Goal: Obtain resource: Obtain resource

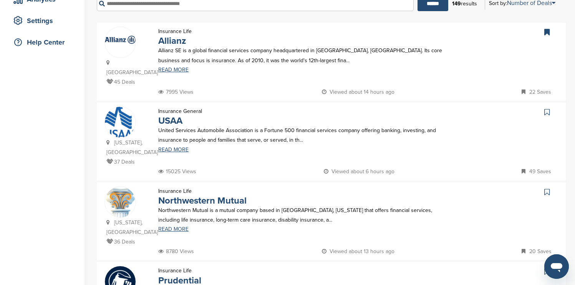
scroll to position [152, 0]
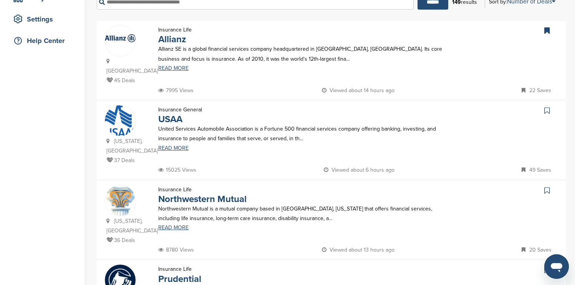
click at [547, 107] on icon at bounding box center [546, 111] width 5 height 8
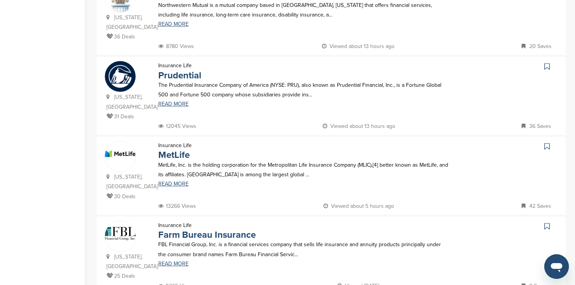
scroll to position [367, 0]
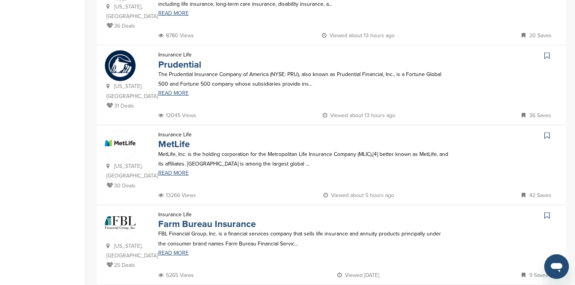
click at [546, 52] on icon at bounding box center [546, 56] width 5 height 8
click at [546, 132] on icon at bounding box center [546, 136] width 5 height 8
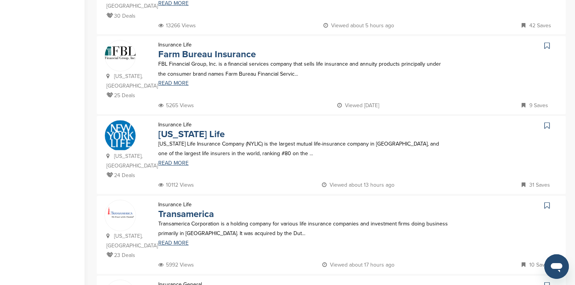
scroll to position [547, 0]
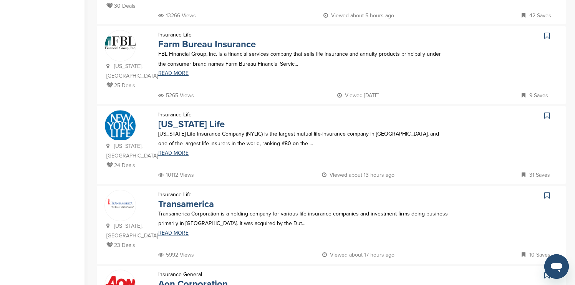
click at [548, 112] on icon at bounding box center [546, 116] width 5 height 8
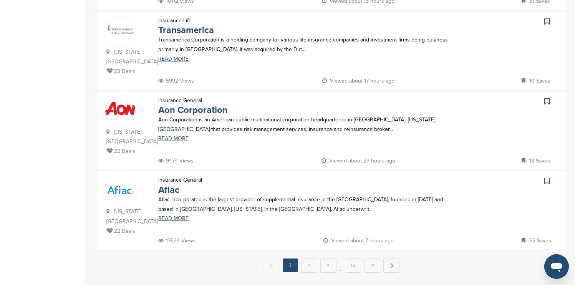
scroll to position [724, 0]
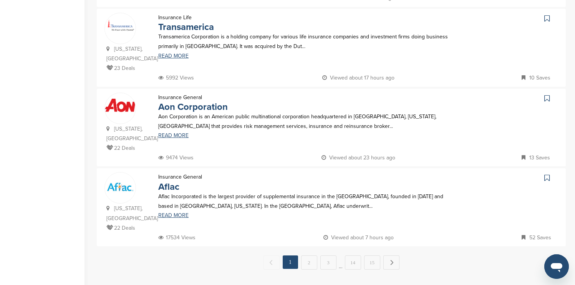
click at [545, 94] on icon at bounding box center [546, 98] width 5 height 8
click at [547, 174] on icon at bounding box center [546, 178] width 5 height 8
click at [393, 255] on link "Next →" at bounding box center [391, 262] width 16 height 14
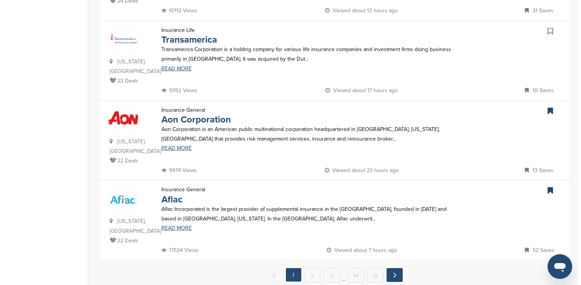
scroll to position [0, 0]
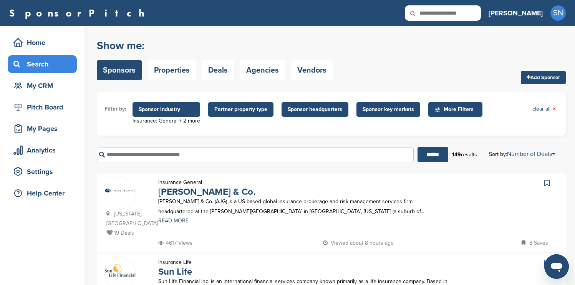
click at [177, 106] on span "Sponsor industry" at bounding box center [166, 109] width 55 height 8
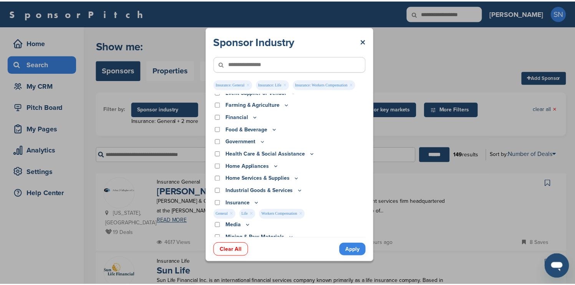
scroll to position [91, 0]
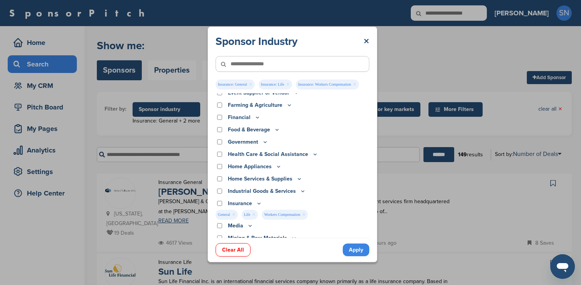
click at [520, 128] on div "Sponsor Industry × Insurance: General × Insurance: Life × Insurance: Workers Co…" at bounding box center [292, 144] width 585 height 289
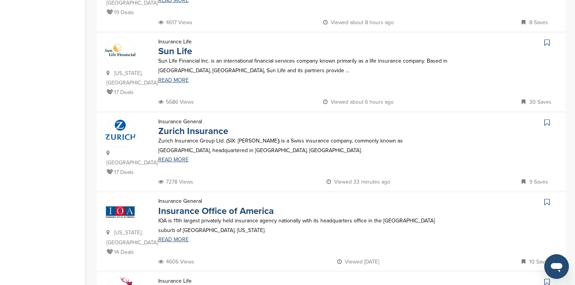
scroll to position [242, 0]
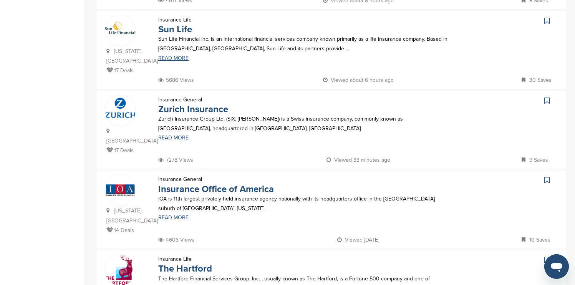
click at [546, 97] on icon at bounding box center [546, 101] width 5 height 8
click at [547, 256] on icon at bounding box center [546, 260] width 5 height 8
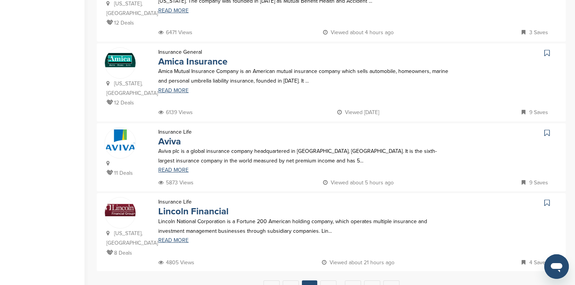
scroll to position [716, 0]
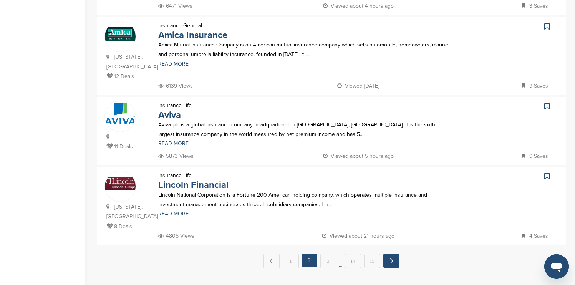
click at [393, 254] on link "Next →" at bounding box center [391, 261] width 16 height 14
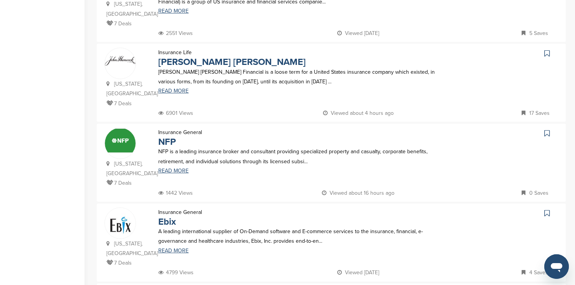
scroll to position [462, 0]
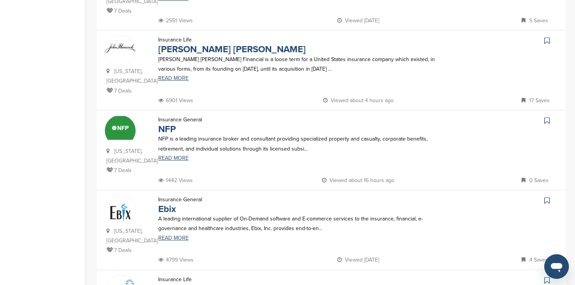
click at [546, 37] on icon at bounding box center [546, 41] width 5 height 8
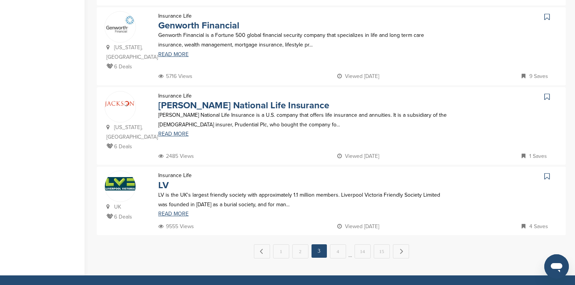
scroll to position [738, 0]
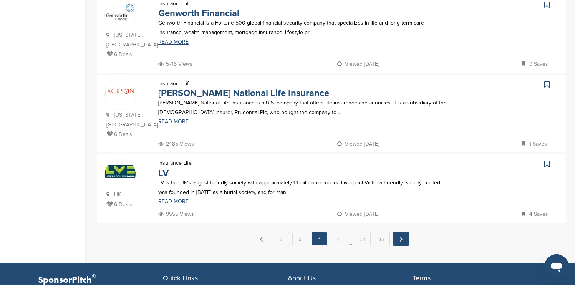
click at [403, 232] on link "Next →" at bounding box center [401, 239] width 16 height 14
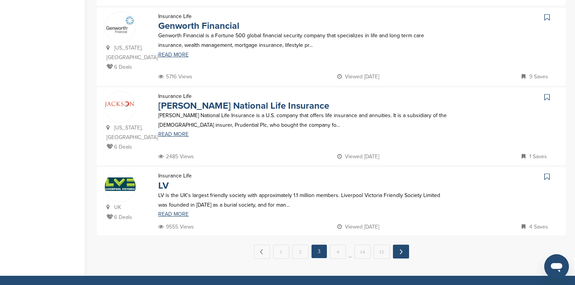
scroll to position [0, 0]
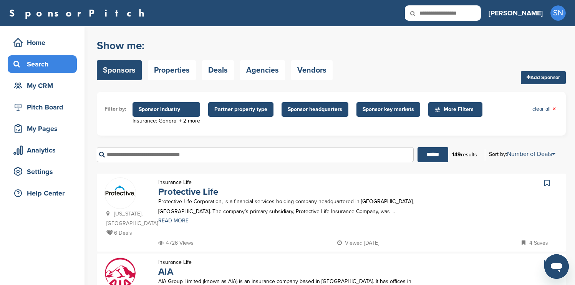
click at [548, 184] on icon at bounding box center [546, 183] width 5 height 8
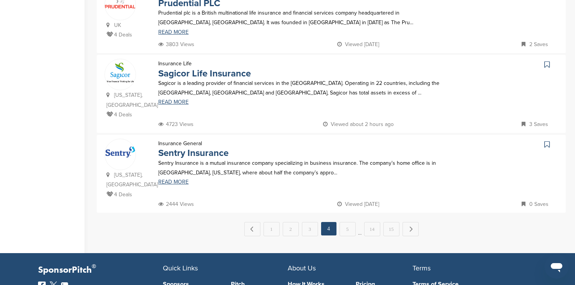
scroll to position [753, 0]
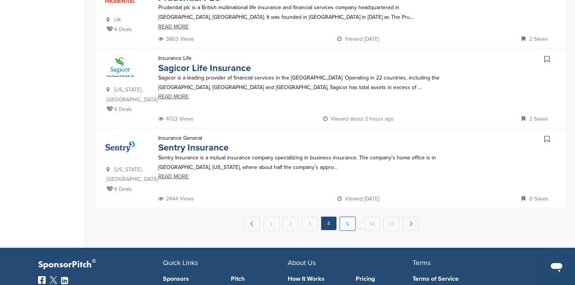
click at [354, 217] on link "5" at bounding box center [348, 224] width 16 height 14
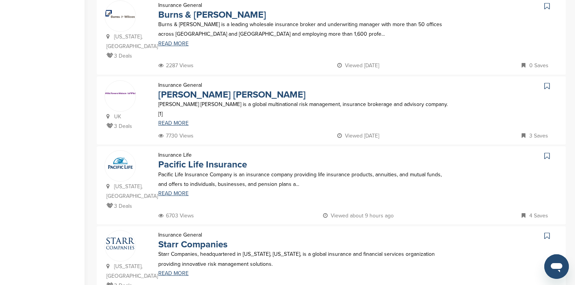
scroll to position [261, 0]
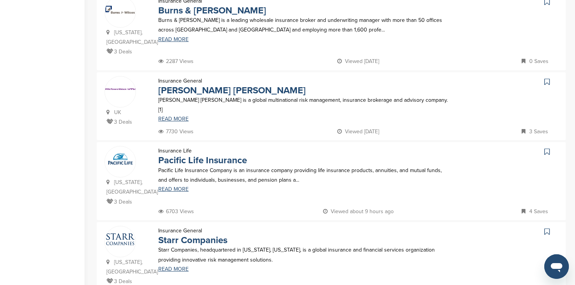
click at [547, 4] on icon at bounding box center [546, 2] width 5 height 8
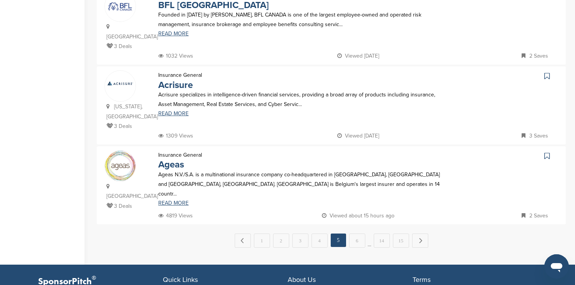
scroll to position [738, 0]
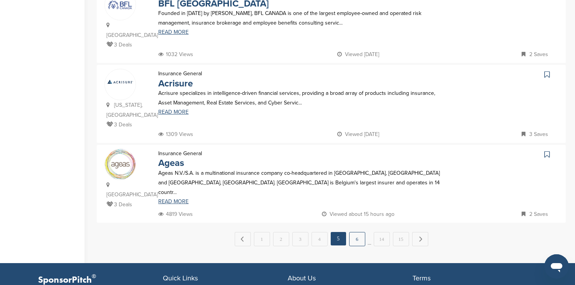
click at [357, 232] on link "6" at bounding box center [357, 239] width 16 height 14
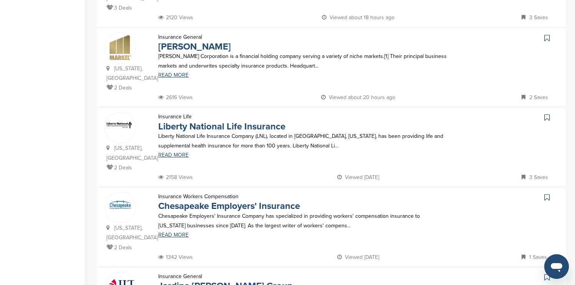
scroll to position [307, 0]
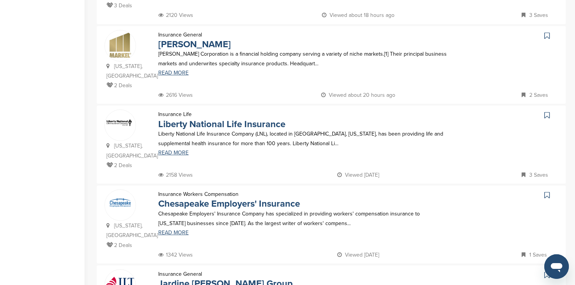
click at [548, 32] on icon at bounding box center [546, 36] width 5 height 8
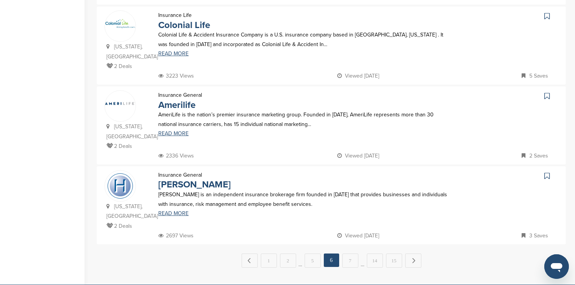
scroll to position [722, 0]
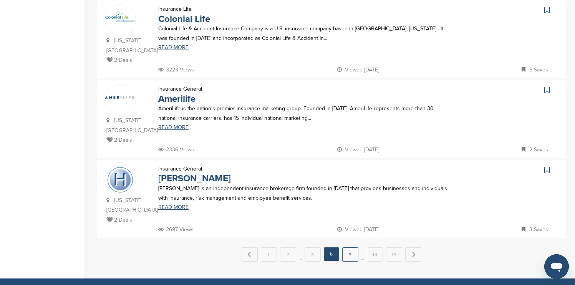
click at [349, 247] on link "7" at bounding box center [350, 254] width 16 height 14
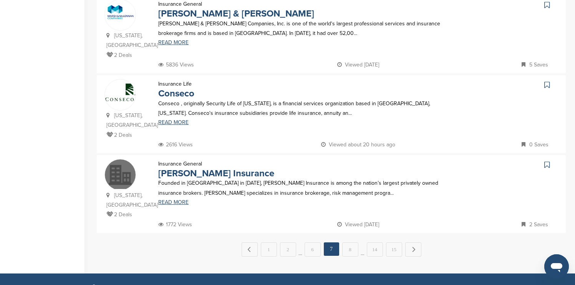
scroll to position [738, 0]
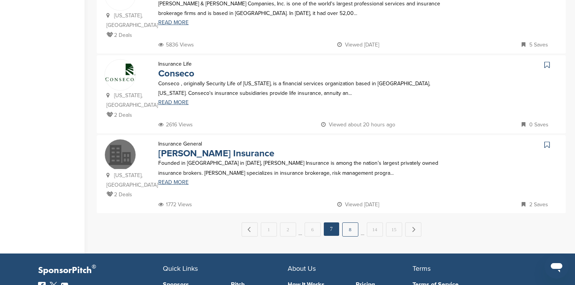
click at [351, 222] on link "8" at bounding box center [350, 229] width 16 height 14
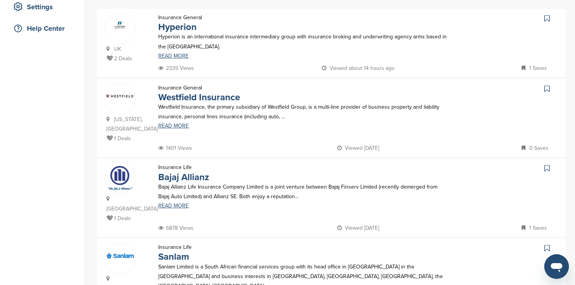
scroll to position [169, 0]
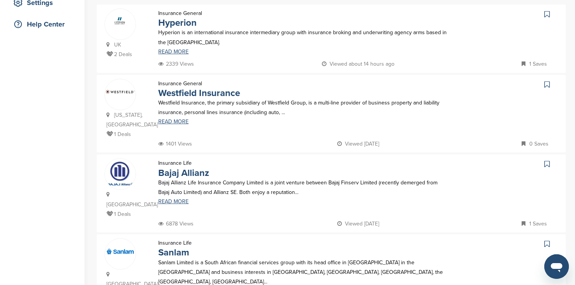
click at [548, 13] on icon at bounding box center [546, 14] width 5 height 8
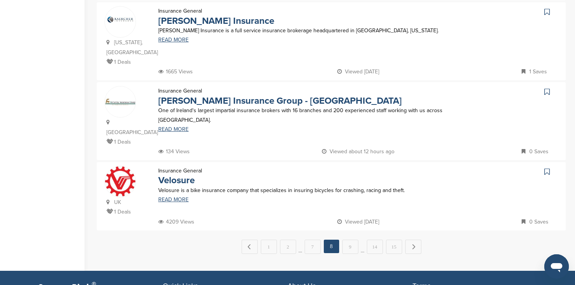
scroll to position [722, 0]
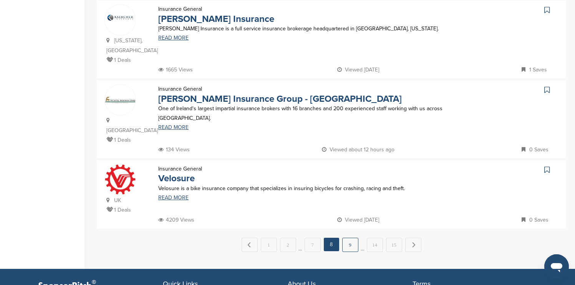
click at [356, 238] on link "9" at bounding box center [350, 245] width 16 height 14
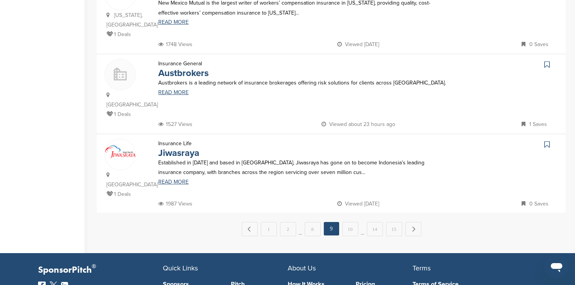
scroll to position [738, 0]
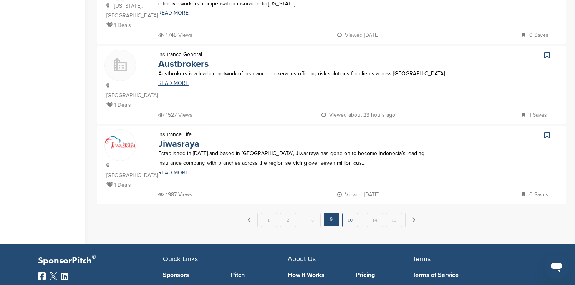
click at [353, 213] on link "10" at bounding box center [350, 220] width 16 height 14
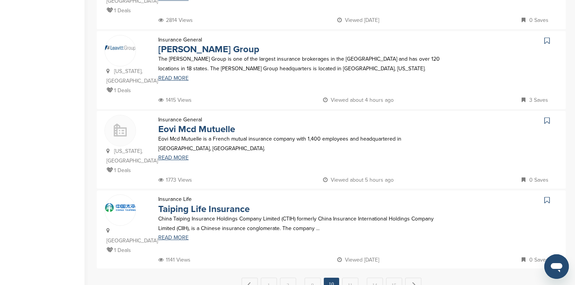
scroll to position [722, 0]
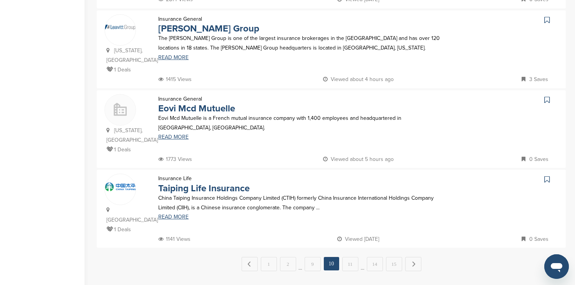
click at [354, 257] on link "11" at bounding box center [350, 264] width 16 height 14
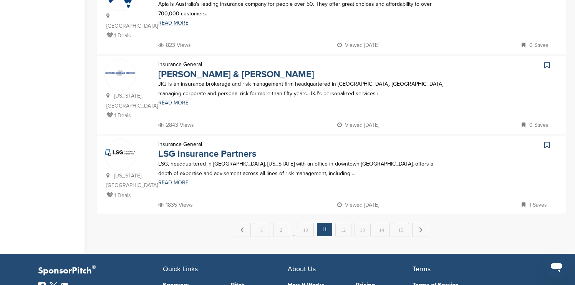
scroll to position [751, 0]
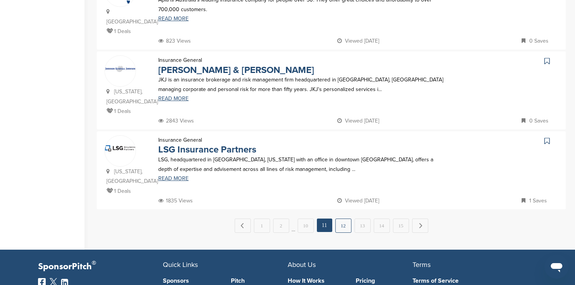
click at [346, 219] on link "12" at bounding box center [343, 226] width 16 height 14
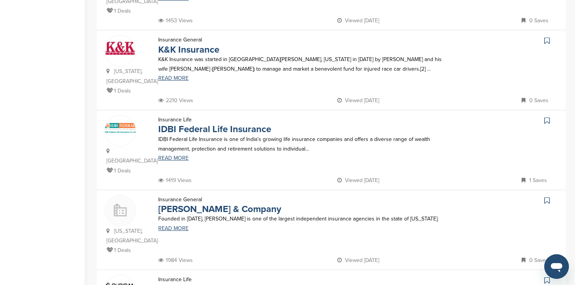
scroll to position [307, 0]
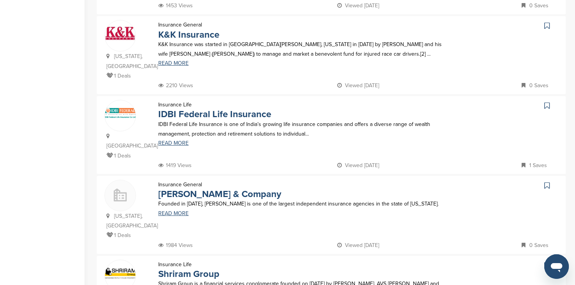
click at [547, 22] on icon at bounding box center [546, 26] width 5 height 8
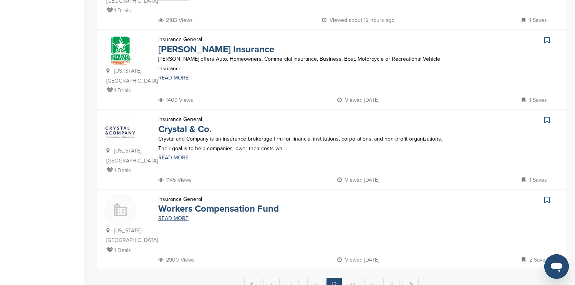
scroll to position [707, 0]
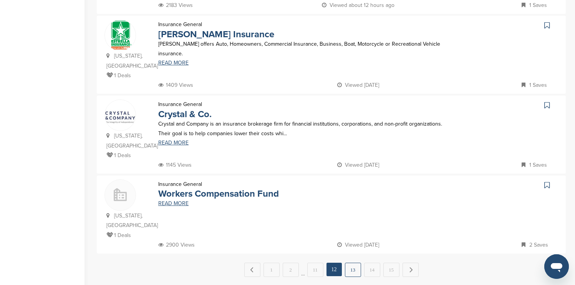
click at [356, 263] on link "13" at bounding box center [353, 270] width 16 height 14
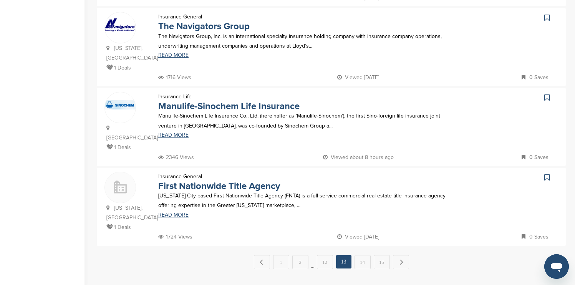
scroll to position [737, 0]
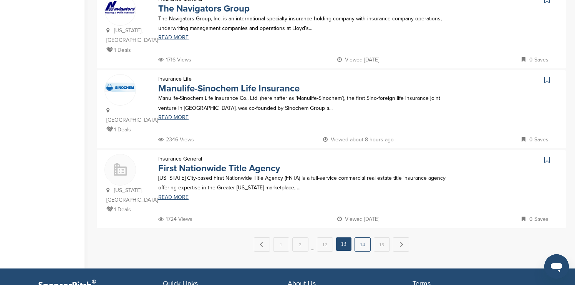
click at [356, 237] on link "14" at bounding box center [363, 244] width 16 height 14
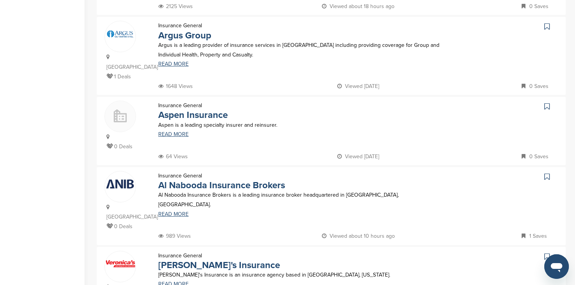
scroll to position [307, 0]
click at [547, 22] on icon at bounding box center [546, 26] width 5 height 8
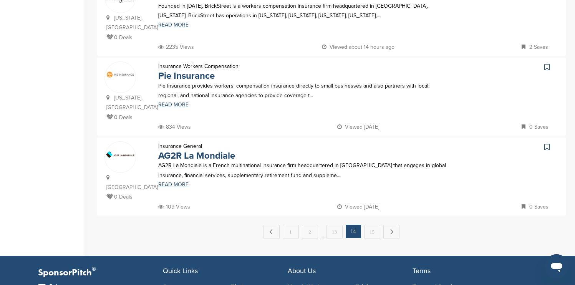
scroll to position [753, 0]
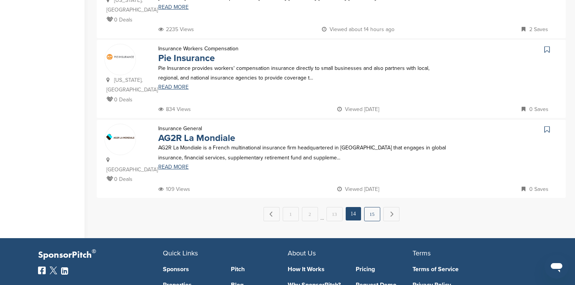
click at [377, 207] on link "15" at bounding box center [372, 214] width 16 height 14
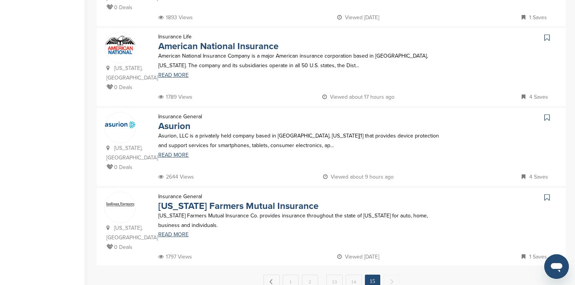
scroll to position [630, 0]
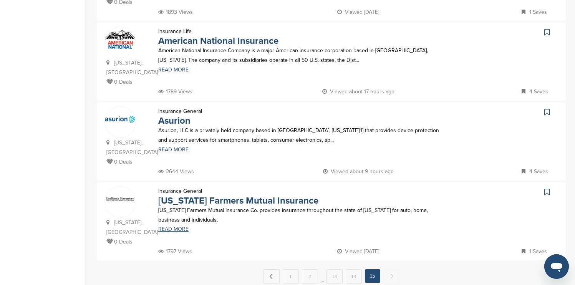
click at [547, 108] on icon at bounding box center [546, 112] width 5 height 8
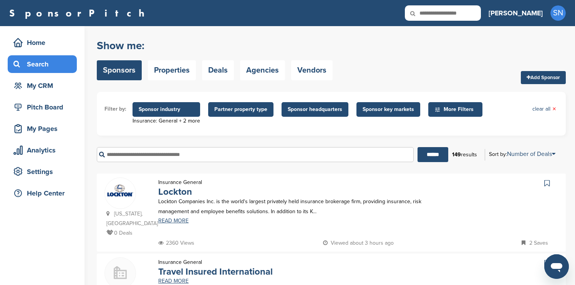
click at [159, 110] on span "Sponsor industry" at bounding box center [166, 109] width 55 height 8
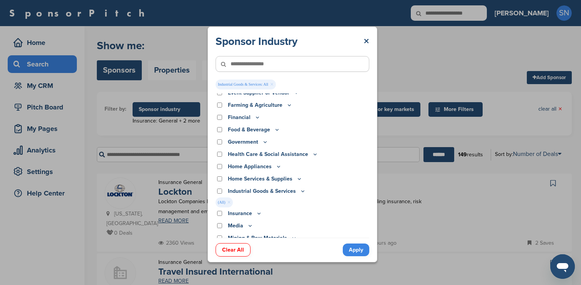
click at [350, 250] on link "Apply" at bounding box center [356, 250] width 27 height 13
